Goal: Task Accomplishment & Management: Complete application form

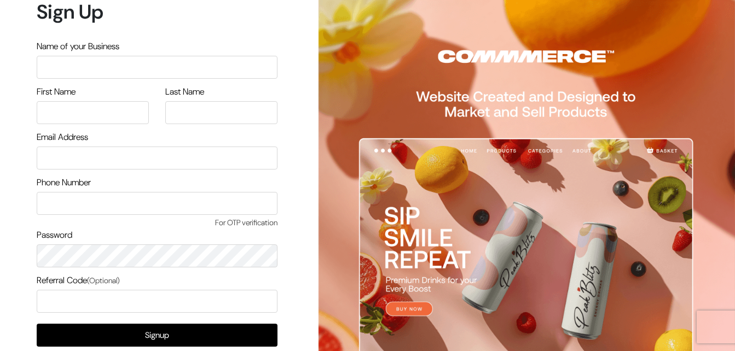
click at [117, 69] on input "text" at bounding box center [157, 67] width 241 height 23
type input "Wellness Testing Store"
click at [80, 113] on input "text" at bounding box center [93, 112] width 112 height 23
type input "Hinal"
type input "Surti Maurya"
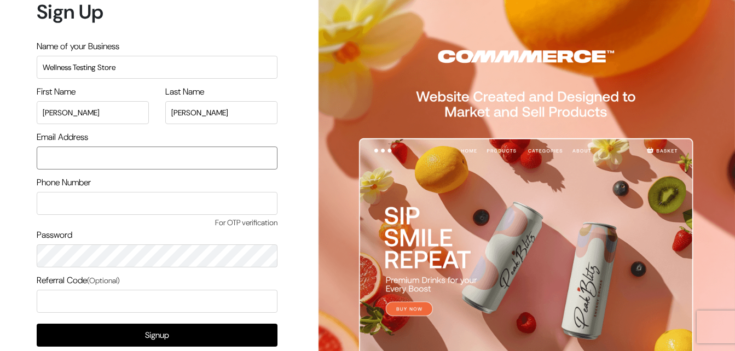
click at [69, 154] on input "email" at bounding box center [157, 158] width 241 height 23
type input "v"
type input "jyotvedd@gmail.com"
click at [69, 208] on input "text" at bounding box center [157, 203] width 241 height 23
type input "9920756360"
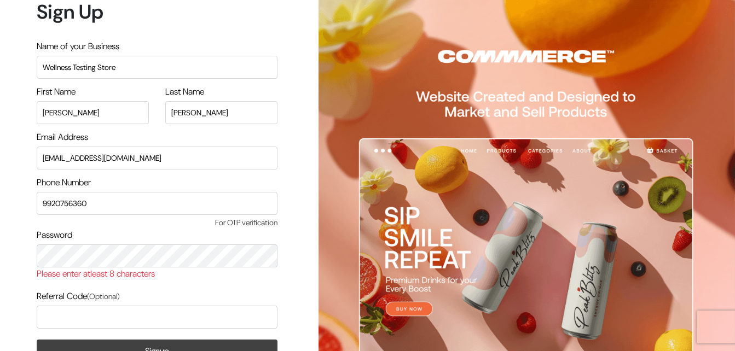
click at [146, 329] on form "Sign Up Name of your Business Wellness Testing Store First Name Hinal Last Name…" at bounding box center [157, 210] width 241 height 421
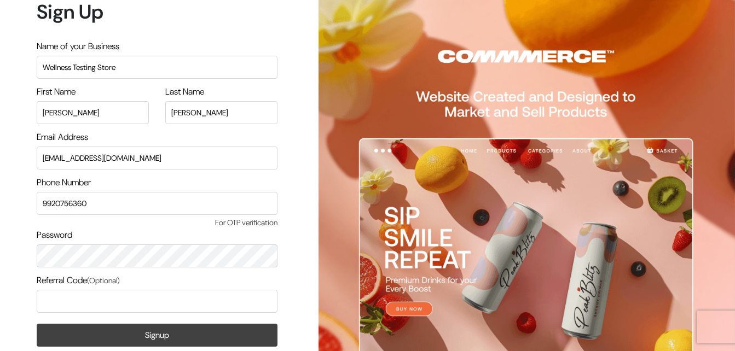
click at [136, 333] on button "Signup" at bounding box center [157, 335] width 241 height 23
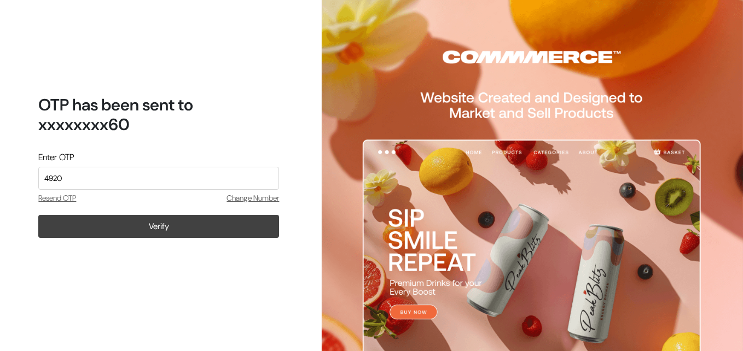
type input "4920"
click at [127, 230] on button "Verify" at bounding box center [158, 226] width 241 height 23
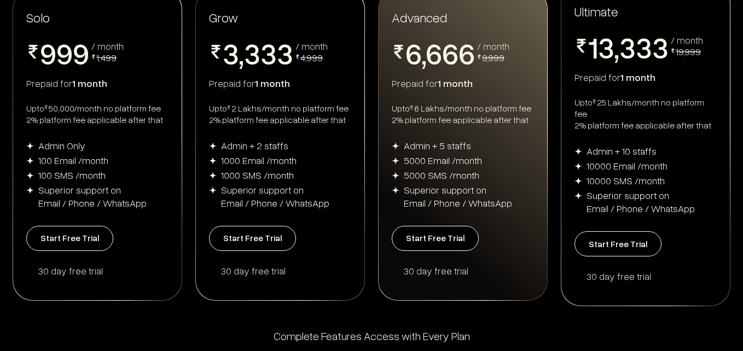
scroll to position [243, 0]
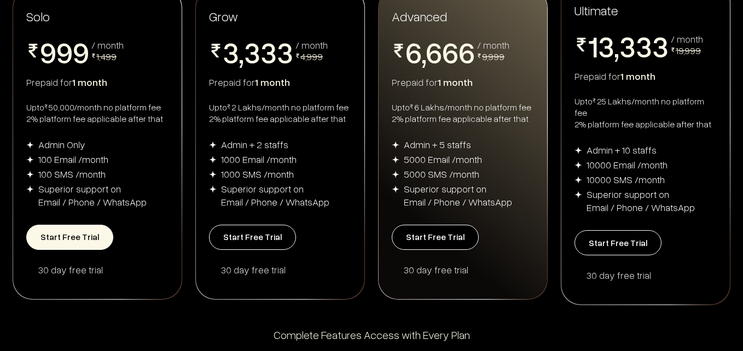
click at [66, 225] on button "Start Free Trial" at bounding box center [69, 237] width 87 height 25
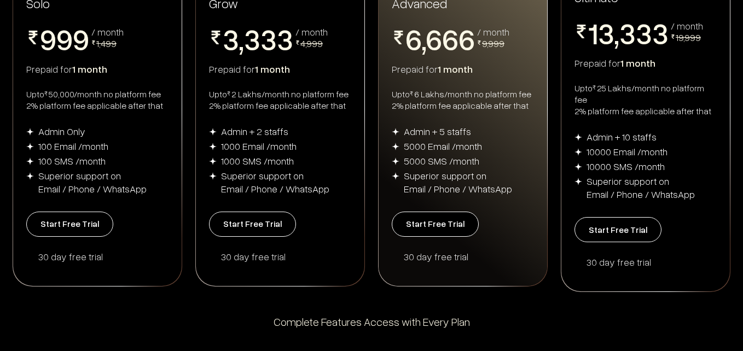
scroll to position [256, 0]
click at [55, 215] on button "Start Free Trial" at bounding box center [69, 224] width 87 height 25
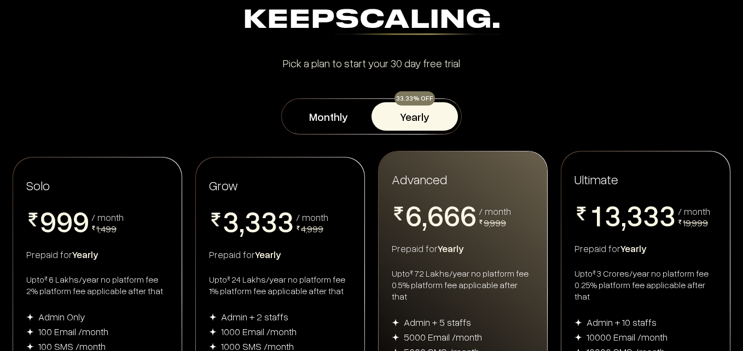
scroll to position [73, 0]
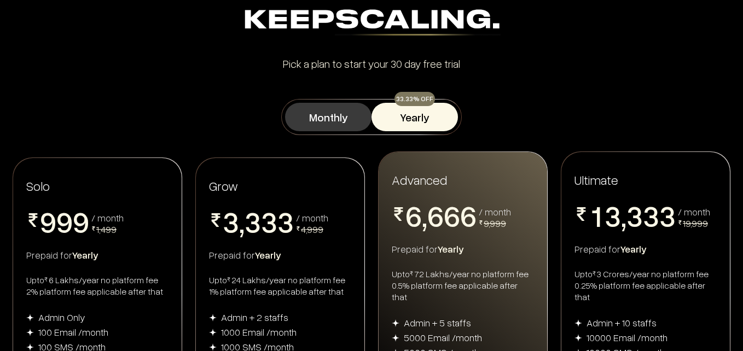
click at [317, 120] on button "Monthly" at bounding box center [328, 117] width 86 height 28
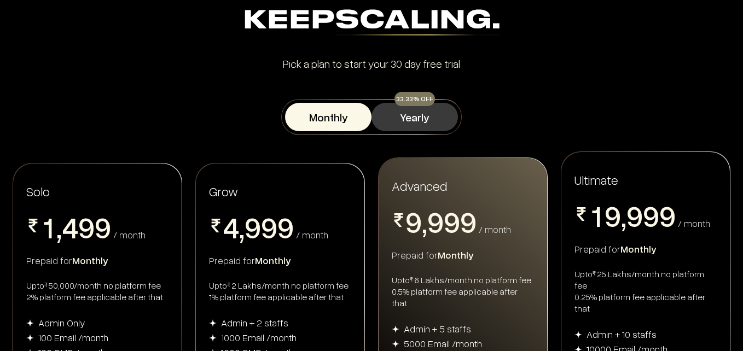
click at [420, 127] on button "Yearly" at bounding box center [414, 117] width 86 height 28
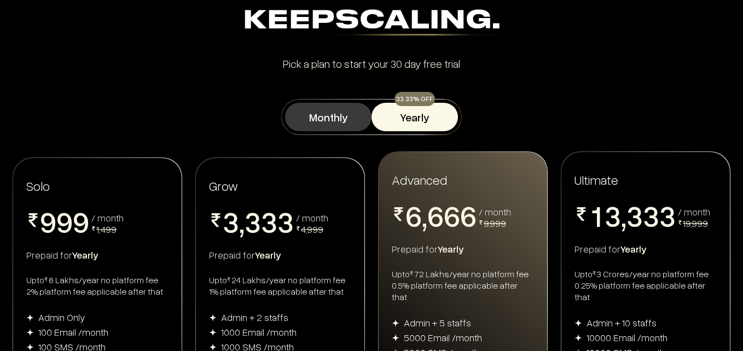
click at [310, 123] on button "Monthly" at bounding box center [328, 117] width 86 height 28
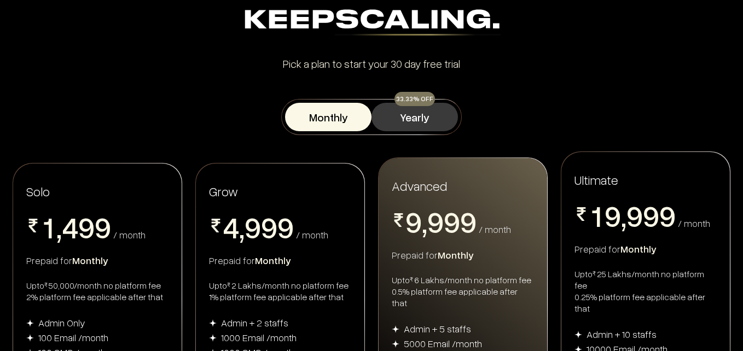
click at [425, 120] on button "Yearly" at bounding box center [414, 117] width 86 height 28
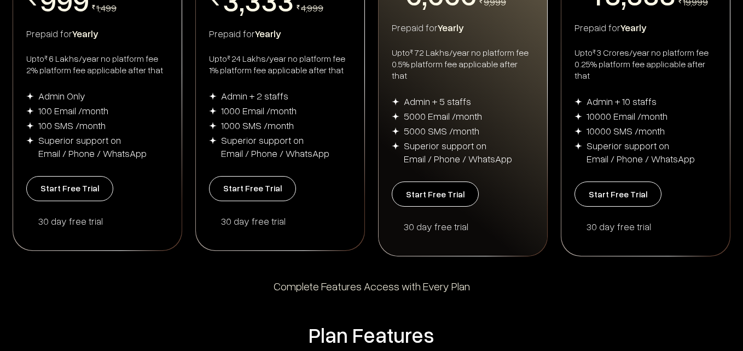
scroll to position [341, 0]
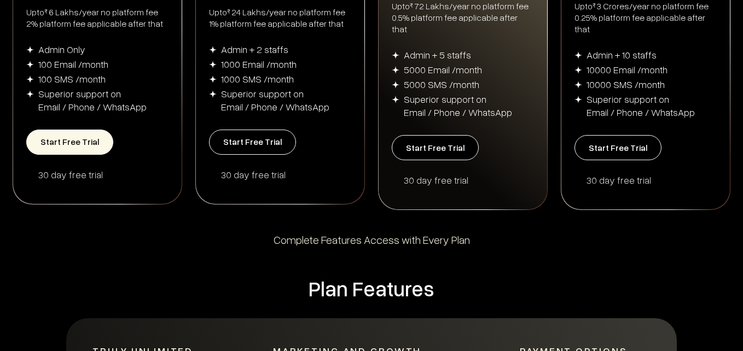
click at [66, 141] on button "Start Free Trial" at bounding box center [69, 142] width 87 height 25
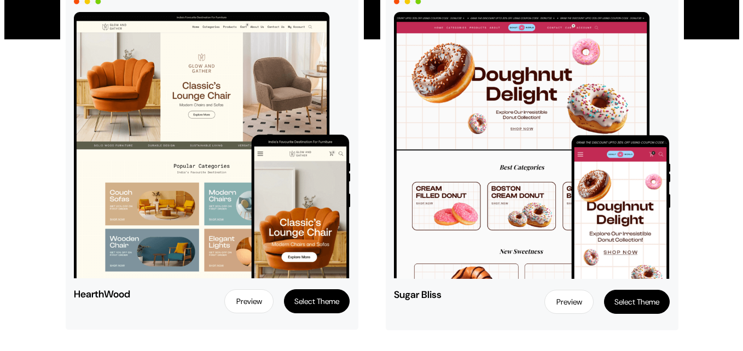
scroll to position [146, 0]
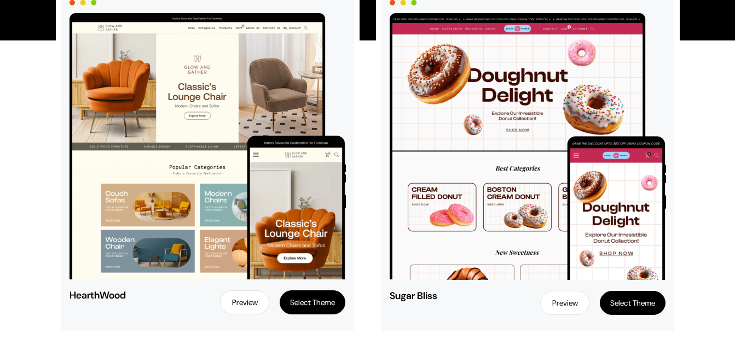
click at [295, 305] on button "Select Theme" at bounding box center [313, 303] width 66 height 24
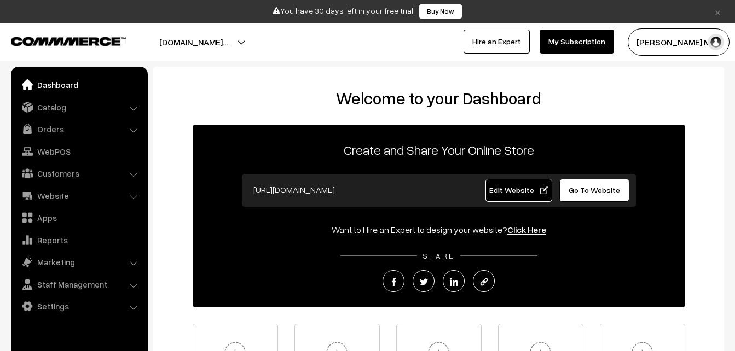
click at [577, 194] on span "Go To Website" at bounding box center [593, 189] width 51 height 9
click at [512, 191] on span "Edit Website" at bounding box center [518, 189] width 59 height 9
